Goal: Information Seeking & Learning: Learn about a topic

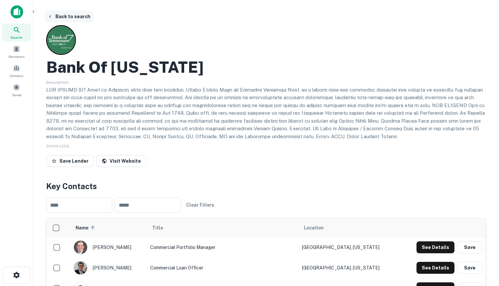
click at [55, 14] on button "Back to search" at bounding box center [69, 17] width 48 height 12
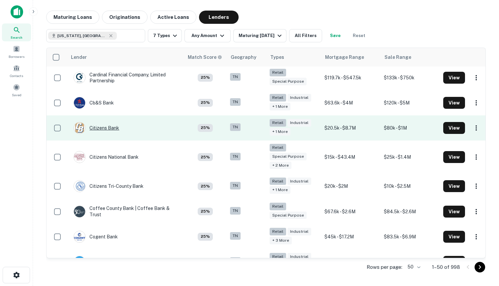
scroll to position [215, 0]
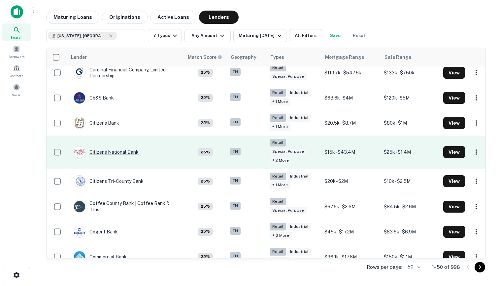
click at [121, 146] on div "Citizens National Bank" at bounding box center [106, 152] width 65 height 12
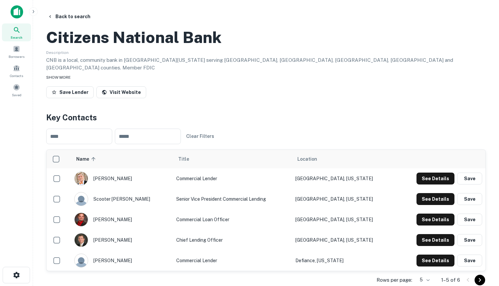
click at [66, 80] on span "SHOW MORE" at bounding box center [58, 77] width 24 height 5
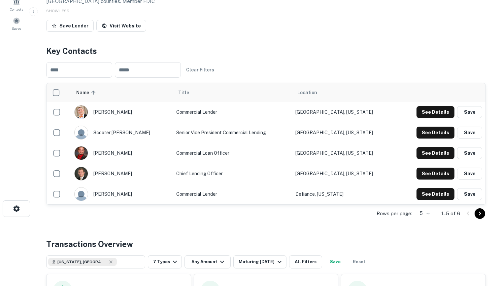
scroll to position [72, 0]
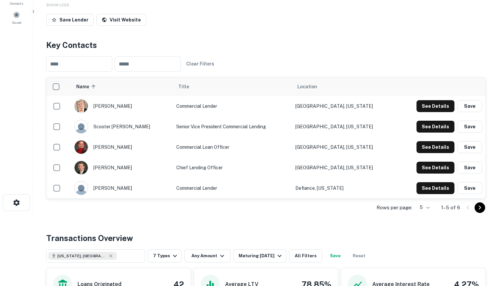
click at [104, 113] on div "drew holbrook" at bounding box center [121, 106] width 95 height 14
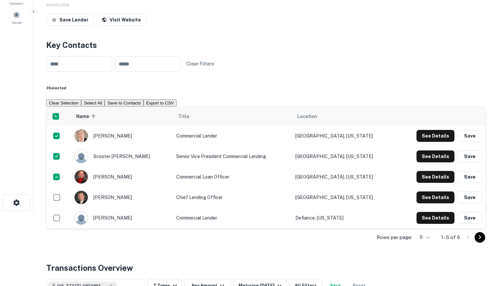
click at [177, 106] on button "Export to CSV" at bounding box center [160, 102] width 33 height 7
click at [441, 142] on button "See Details" at bounding box center [436, 136] width 38 height 12
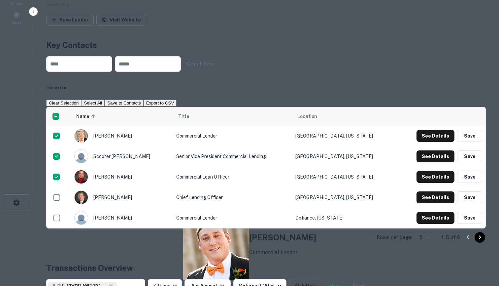
click at [191, 285] on icon at bounding box center [187, 289] width 8 height 8
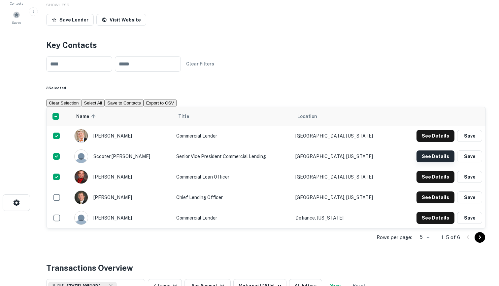
click at [438, 142] on button "See Details" at bounding box center [436, 136] width 38 height 12
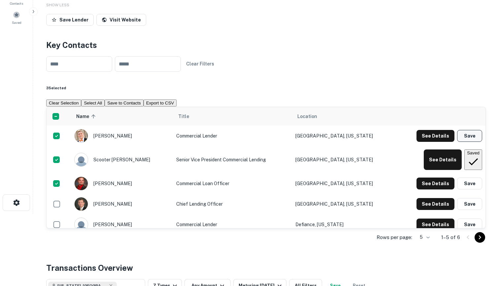
click at [468, 142] on button "Save" at bounding box center [469, 136] width 25 height 12
click at [470, 189] on button "Save" at bounding box center [469, 183] width 25 height 12
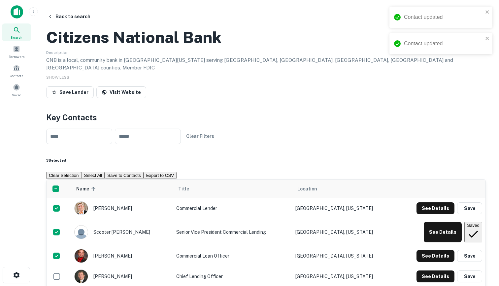
scroll to position [0, 0]
click at [9, 69] on span at bounding box center [5, 65] width 7 height 7
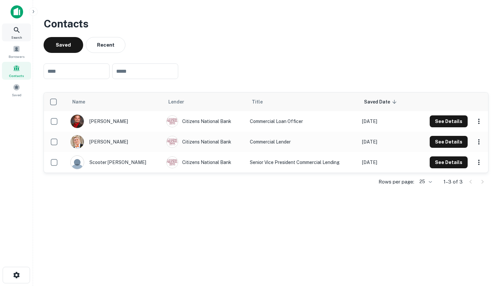
click at [17, 31] on icon at bounding box center [17, 30] width 8 height 8
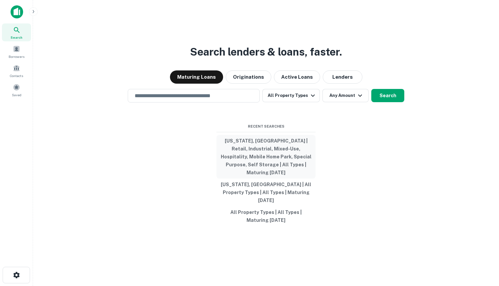
click at [294, 146] on button "Tennessee, USA | Retail, Industrial, Mixed-Use, Hospitality, Mobile Home Park, …" at bounding box center [266, 157] width 99 height 44
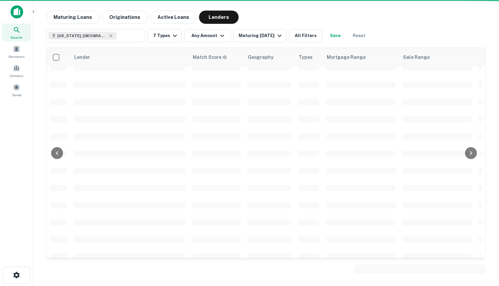
scroll to position [215, 0]
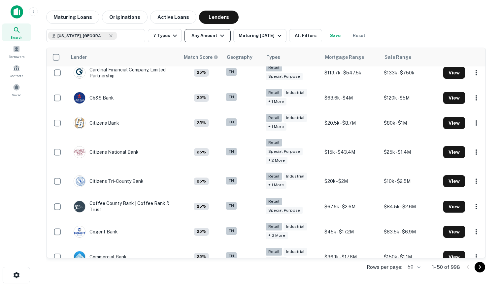
click at [210, 39] on button "Any Amount" at bounding box center [208, 35] width 46 height 13
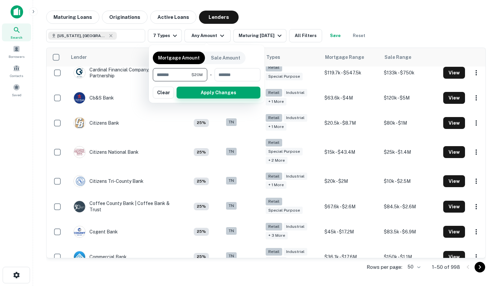
type input "********"
click at [210, 93] on button "Apply Changes" at bounding box center [219, 92] width 84 height 12
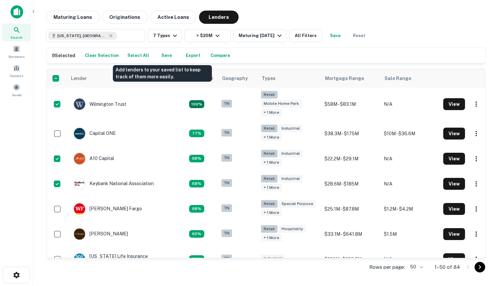
click at [164, 54] on button "Save" at bounding box center [166, 56] width 21 height 10
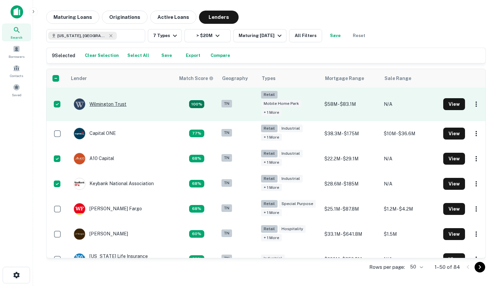
click at [100, 99] on div "Wilmington Trust" at bounding box center [100, 104] width 53 height 12
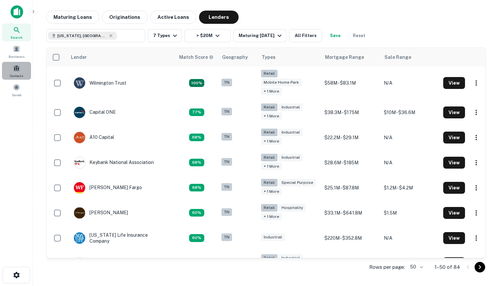
click at [16, 68] on span at bounding box center [16, 67] width 7 height 7
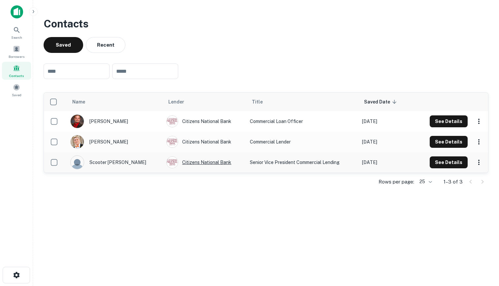
click at [194, 161] on div "Citizens National Bank" at bounding box center [204, 162] width 77 height 12
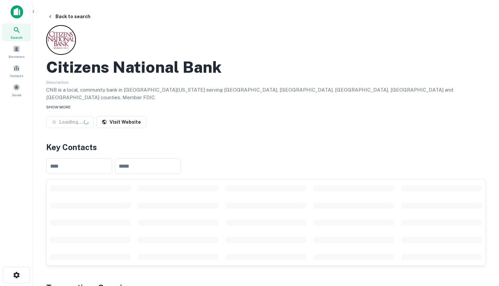
click at [56, 103] on div "SHOW MORE" at bounding box center [266, 107] width 440 height 8
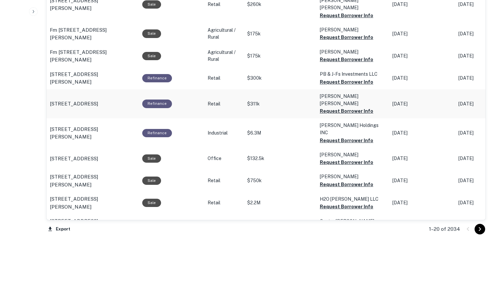
scroll to position [646, 0]
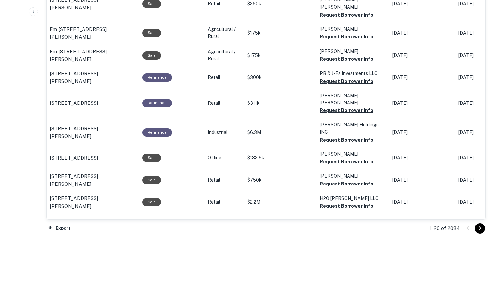
click at [94, 238] on p "1209 Highway 139 Dandridge, TN37725" at bounding box center [93, 246] width 86 height 16
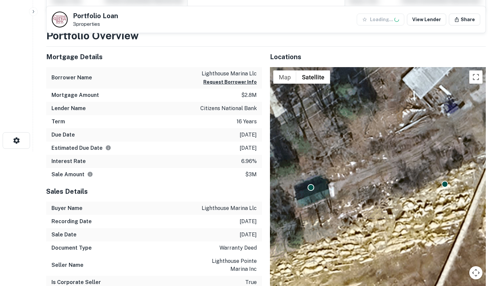
scroll to position [140, 0]
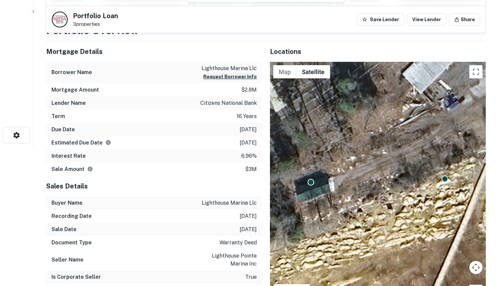
click at [233, 77] on button "Request Borrower Info" at bounding box center [229, 77] width 53 height 8
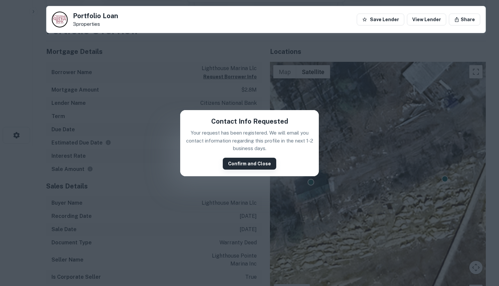
click at [247, 165] on button "Confirm and Close" at bounding box center [249, 163] width 53 height 12
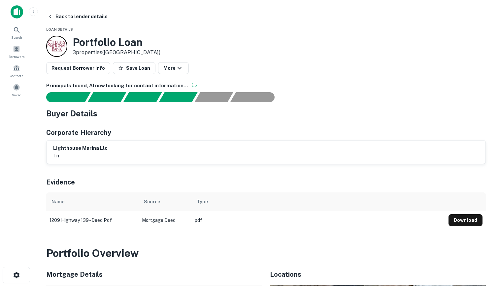
scroll to position [0, 0]
click at [126, 65] on button "Save Loan" at bounding box center [134, 68] width 43 height 12
click at [179, 66] on icon "button" at bounding box center [183, 68] width 8 height 8
click at [171, 88] on link "View Lender" at bounding box center [170, 87] width 39 height 12
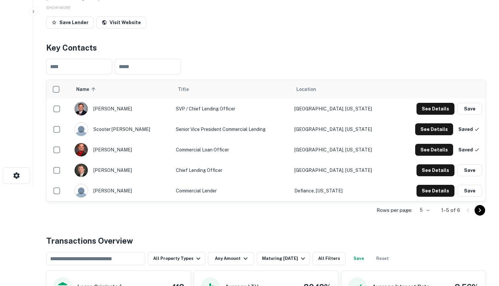
scroll to position [103, 0]
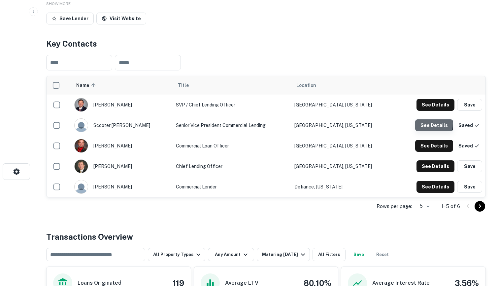
click at [426, 111] on button "See Details" at bounding box center [436, 105] width 38 height 12
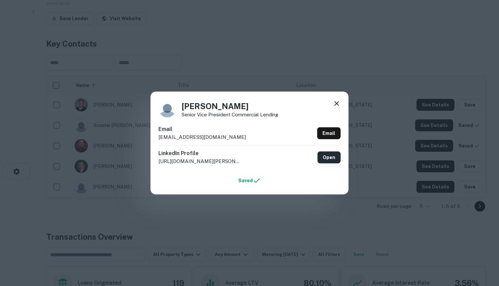
click at [328, 158] on link "Open" at bounding box center [329, 157] width 23 height 12
click at [336, 103] on icon at bounding box center [336, 103] width 5 height 5
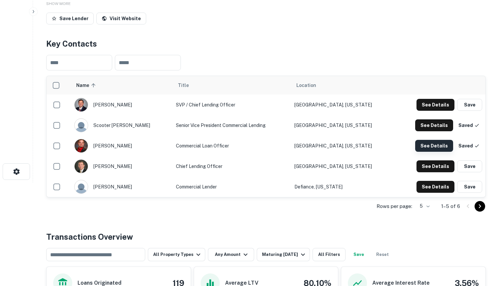
click at [431, 111] on button "See Details" at bounding box center [436, 105] width 38 height 12
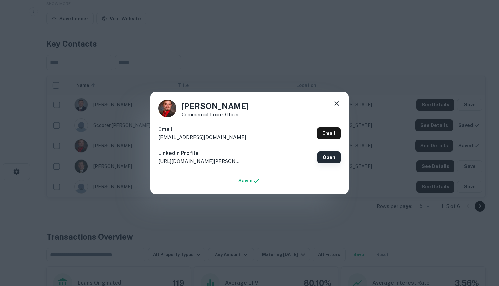
click at [331, 154] on link "Open" at bounding box center [329, 157] width 23 height 12
click at [337, 102] on icon at bounding box center [337, 103] width 8 height 8
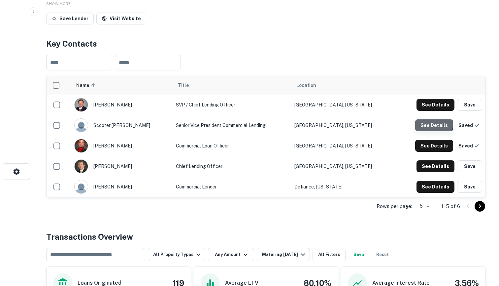
click at [430, 111] on button "See Details" at bounding box center [436, 105] width 38 height 12
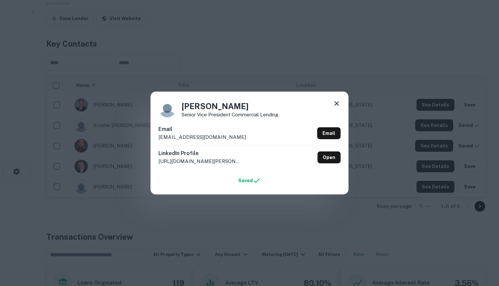
click at [336, 102] on icon at bounding box center [337, 103] width 8 height 8
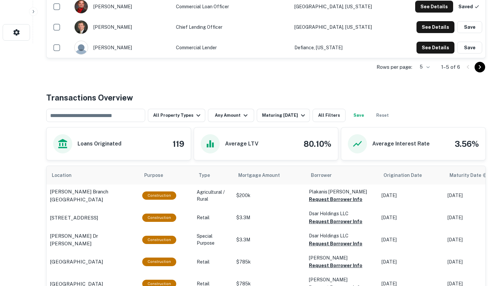
scroll to position [253, 0]
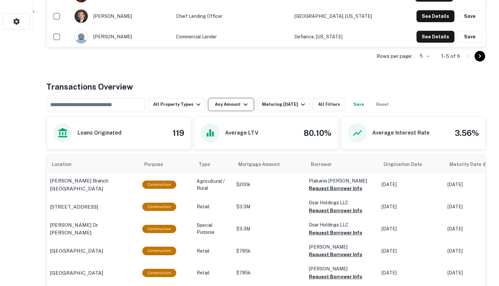
click at [226, 101] on button "Any Amount" at bounding box center [231, 104] width 46 height 13
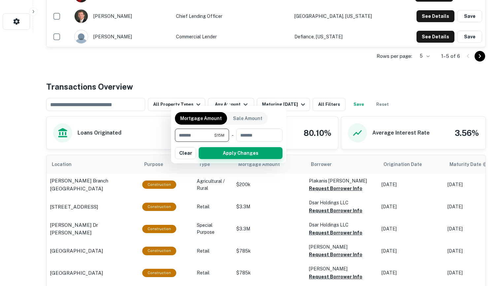
type input "********"
click at [248, 156] on button "Apply Changes" at bounding box center [241, 153] width 84 height 12
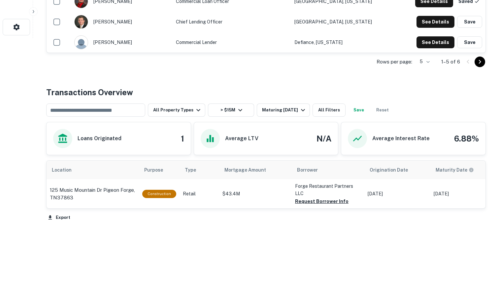
scroll to position [239, 0]
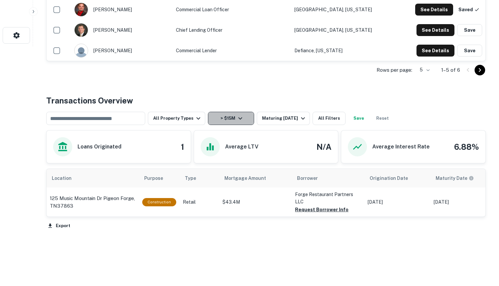
click at [231, 112] on button "> $15M" at bounding box center [231, 118] width 46 height 13
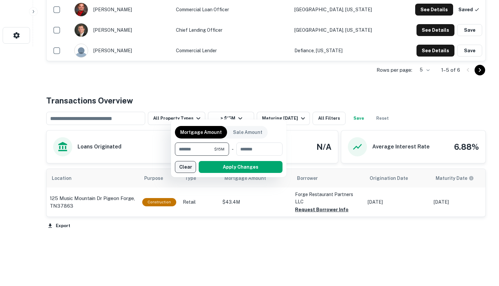
click at [189, 166] on button "Clear" at bounding box center [185, 167] width 21 height 12
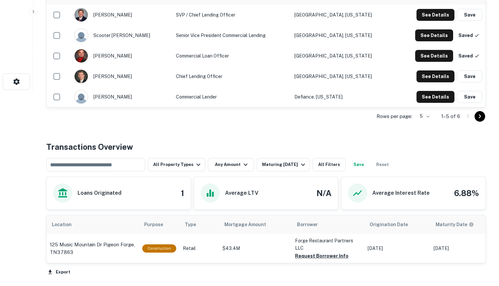
scroll to position [191, 0]
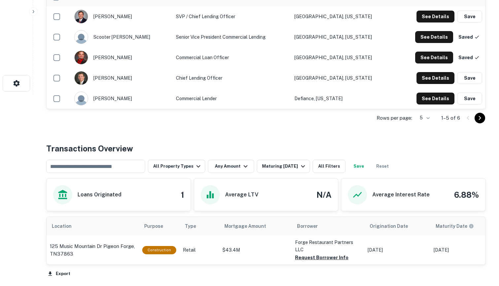
click at [113, 190] on h6 "Loans Originated" at bounding box center [100, 194] width 44 height 8
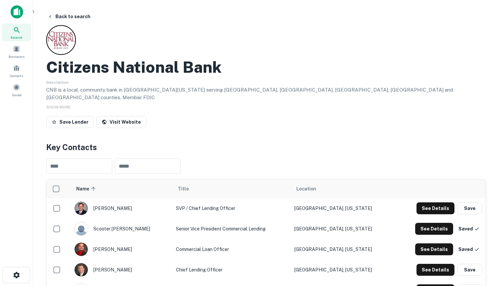
scroll to position [0, 0]
click at [157, 143] on h4 "Key Contacts" at bounding box center [266, 147] width 440 height 12
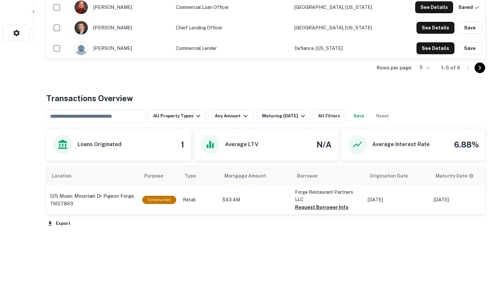
scroll to position [239, 0]
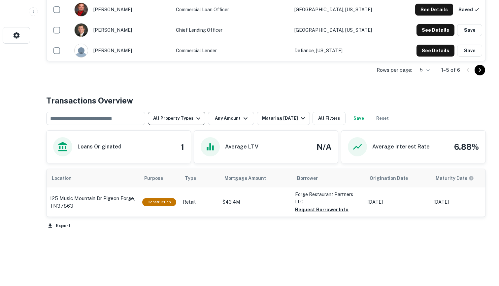
click at [177, 112] on button "All Property Types" at bounding box center [176, 118] width 57 height 13
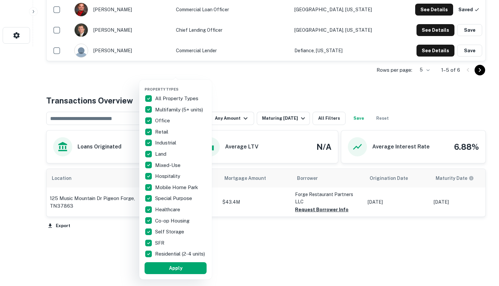
click at [117, 112] on div at bounding box center [249, 143] width 499 height 286
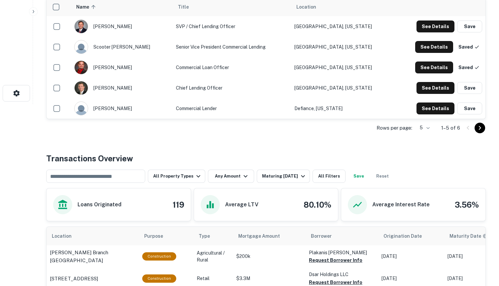
scroll to position [163, 0]
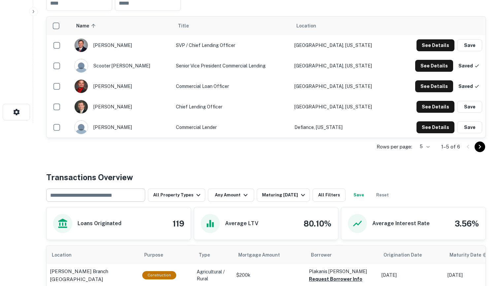
click at [102, 190] on input "text" at bounding box center [95, 194] width 94 height 9
type input "******"
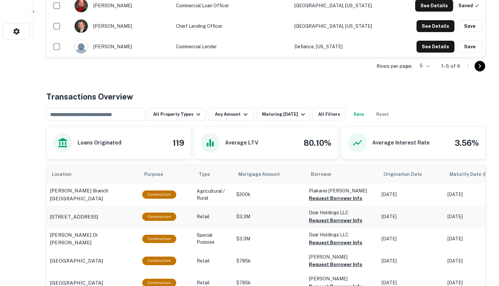
scroll to position [232, 0]
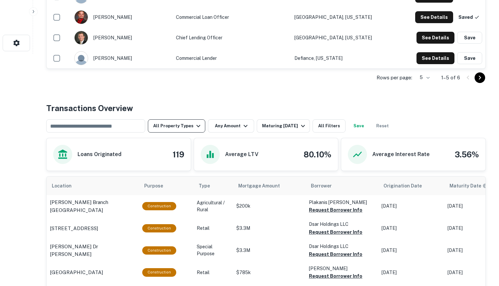
click at [173, 121] on button "All Property Types" at bounding box center [176, 125] width 57 height 13
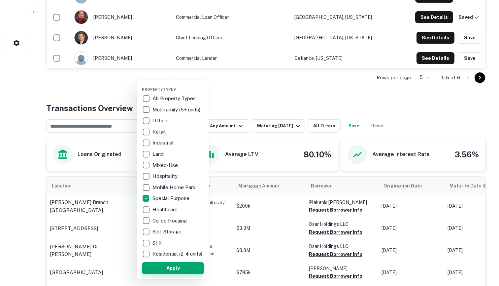
click at [177, 272] on button "Apply" at bounding box center [173, 268] width 62 height 12
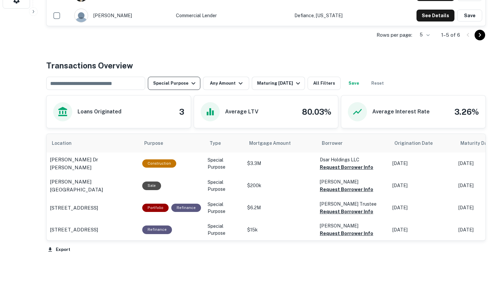
click at [183, 77] on button "Special Purpose" at bounding box center [174, 83] width 52 height 13
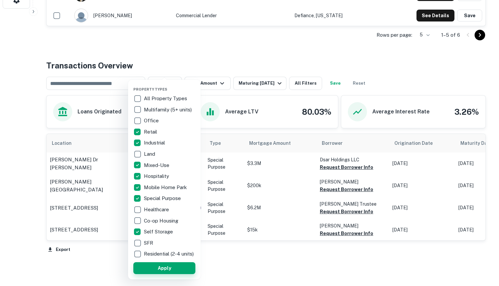
click at [160, 274] on button "Apply" at bounding box center [164, 268] width 62 height 12
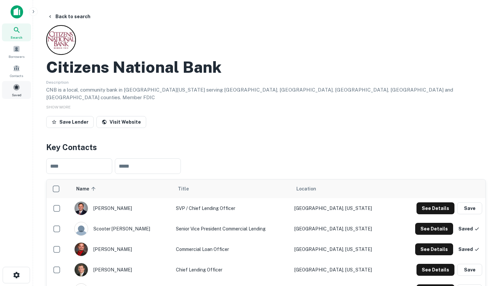
click at [20, 88] on div "Saved" at bounding box center [16, 90] width 29 height 18
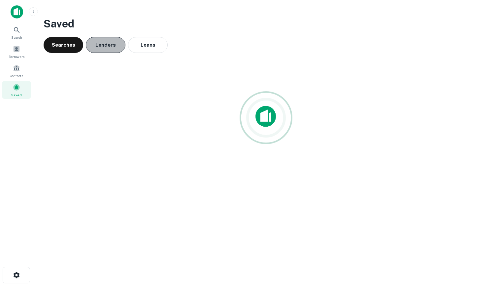
click at [97, 42] on button "Lenders" at bounding box center [106, 45] width 40 height 16
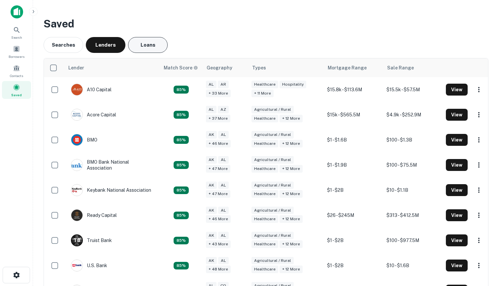
click at [155, 42] on button "Loans" at bounding box center [148, 45] width 40 height 16
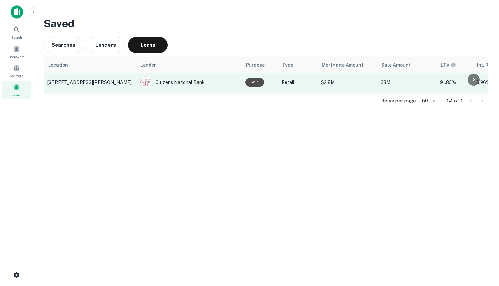
click at [110, 83] on p "[STREET_ADDRESS][PERSON_NAME]" at bounding box center [90, 82] width 86 height 6
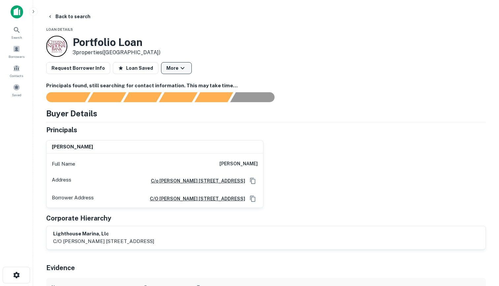
click at [164, 68] on button "More" at bounding box center [176, 68] width 31 height 12
click at [190, 46] on div at bounding box center [249, 143] width 499 height 286
